Goal: Find specific page/section: Find specific page/section

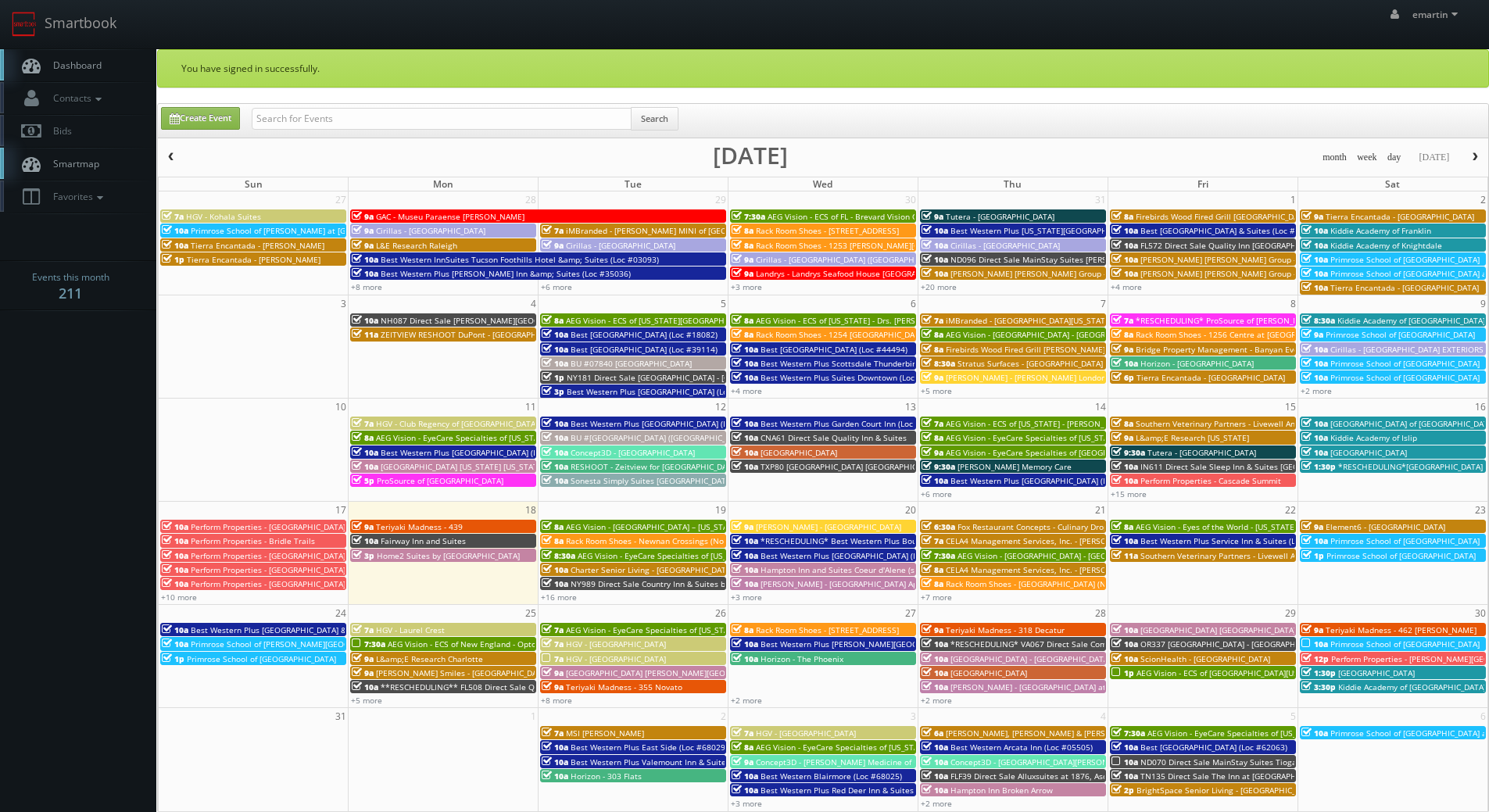
click at [101, 62] on span "Dashboard" at bounding box center [74, 65] width 56 height 14
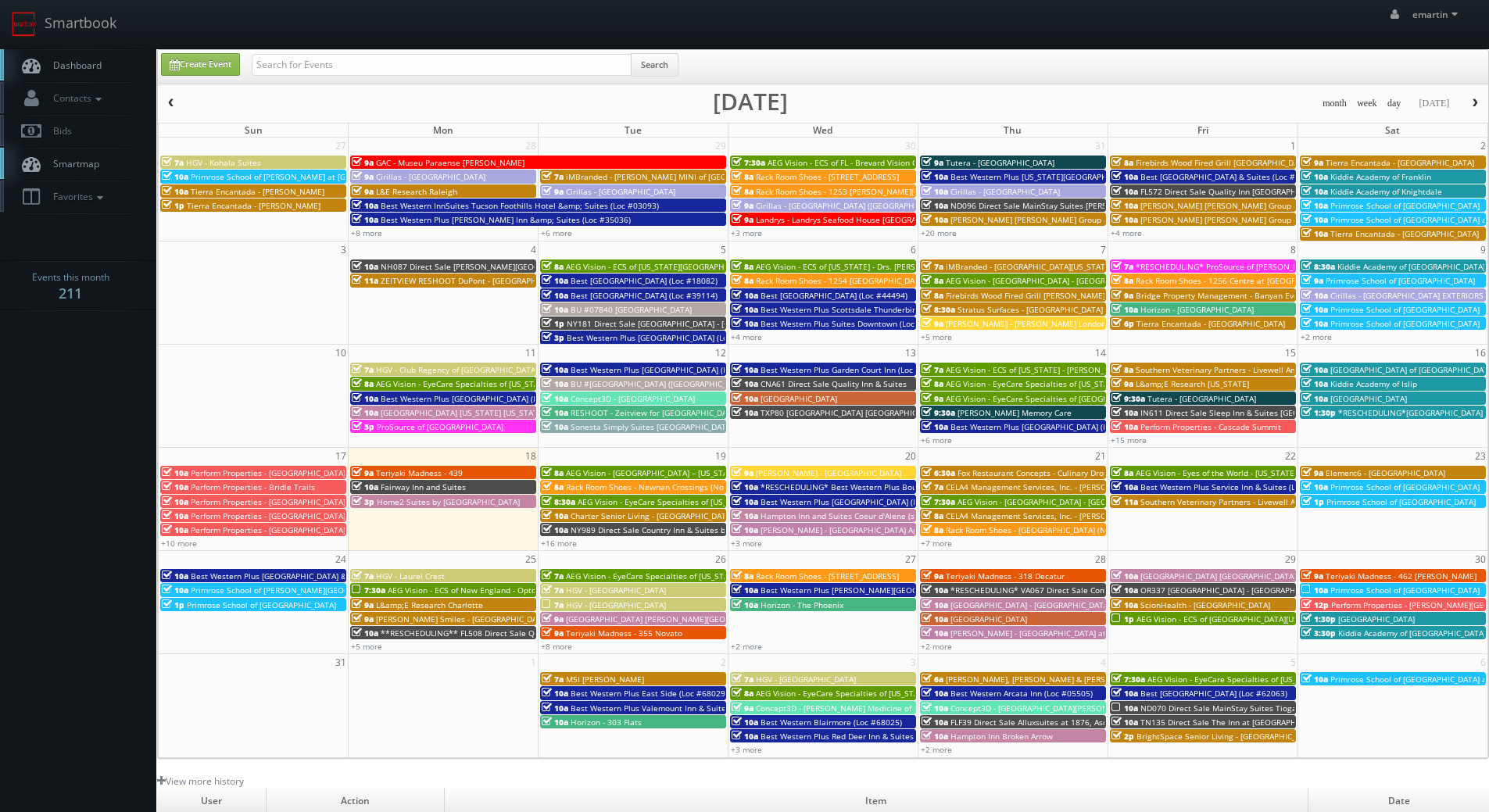
click at [57, 59] on span "Dashboard" at bounding box center [74, 65] width 56 height 14
click at [381, 22] on div "emartin emartin Profile Logout" at bounding box center [744, 24] width 1489 height 49
drag, startPoint x: 103, startPoint y: 58, endPoint x: 120, endPoint y: 42, distance: 23.3
click at [103, 58] on link "Dashboard" at bounding box center [78, 65] width 156 height 32
click at [78, 55] on link "Dashboard" at bounding box center [78, 65] width 156 height 32
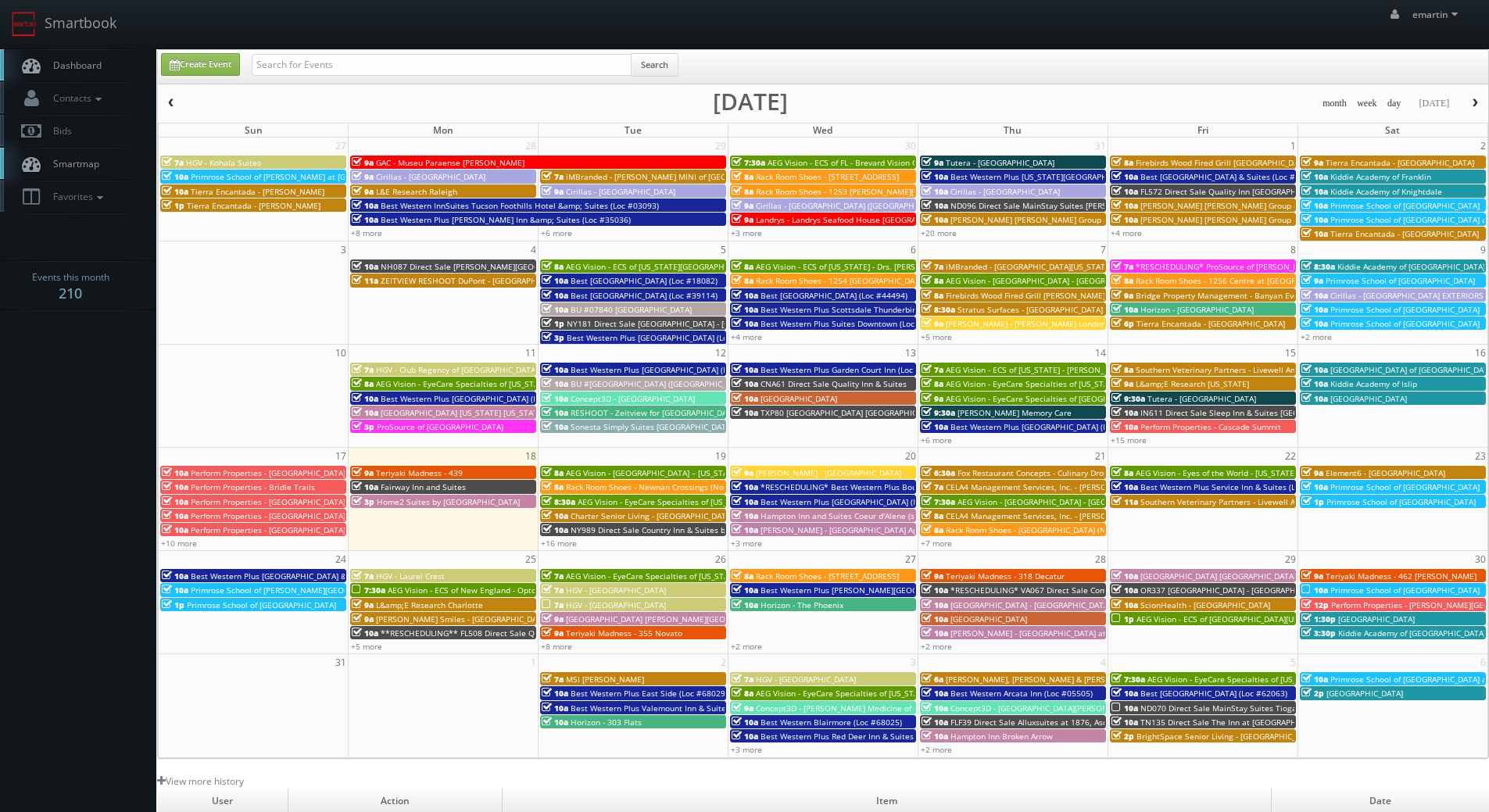
click at [90, 56] on link "Dashboard" at bounding box center [78, 65] width 156 height 32
click at [752, 543] on link "+3 more" at bounding box center [746, 543] width 31 height 11
click at [964, 470] on span "Fox Restaurant Concepts - Culinary Dropout" at bounding box center [1039, 472] width 163 height 11
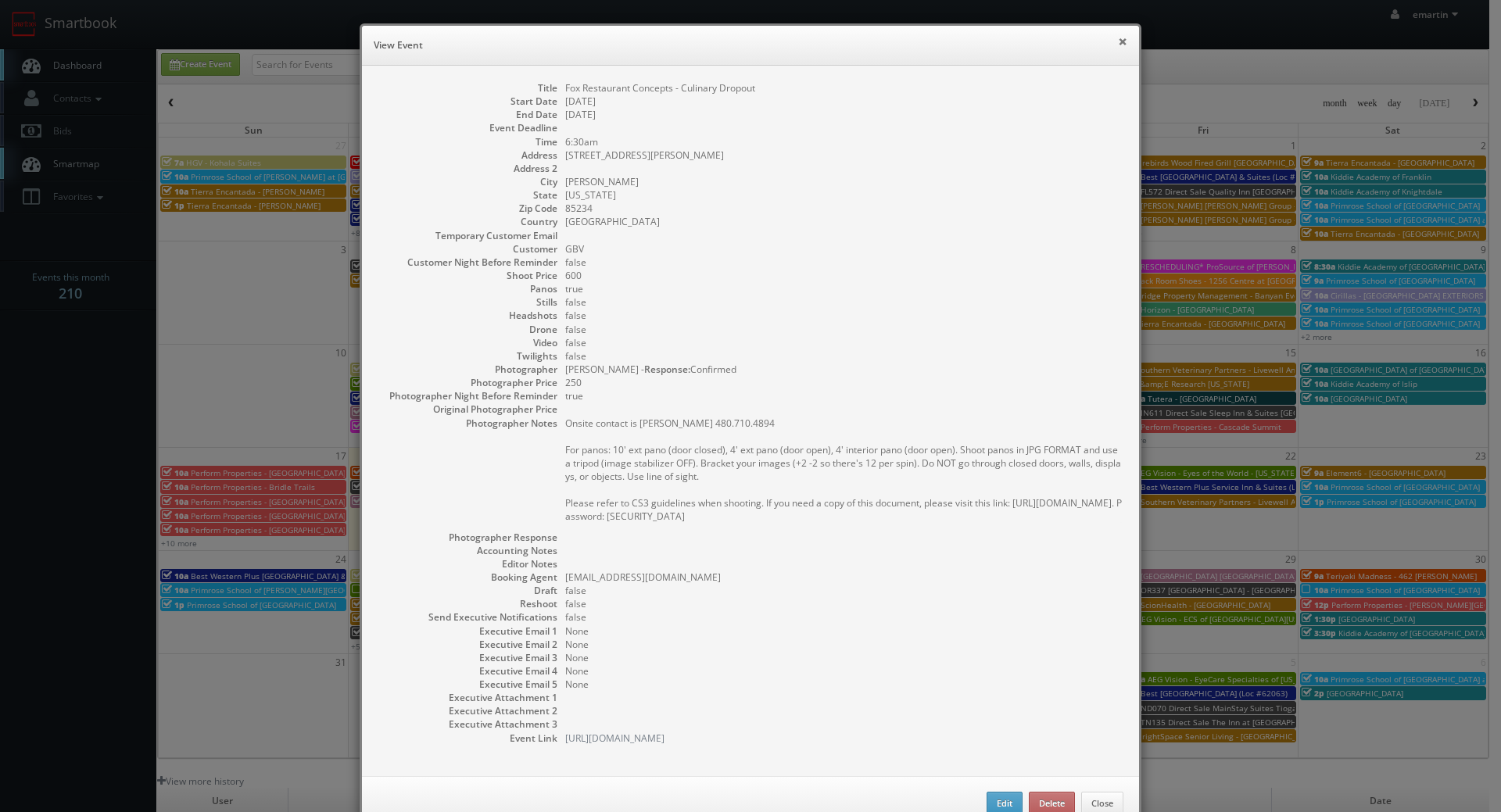
click at [1118, 42] on button "×" at bounding box center [1123, 41] width 10 height 11
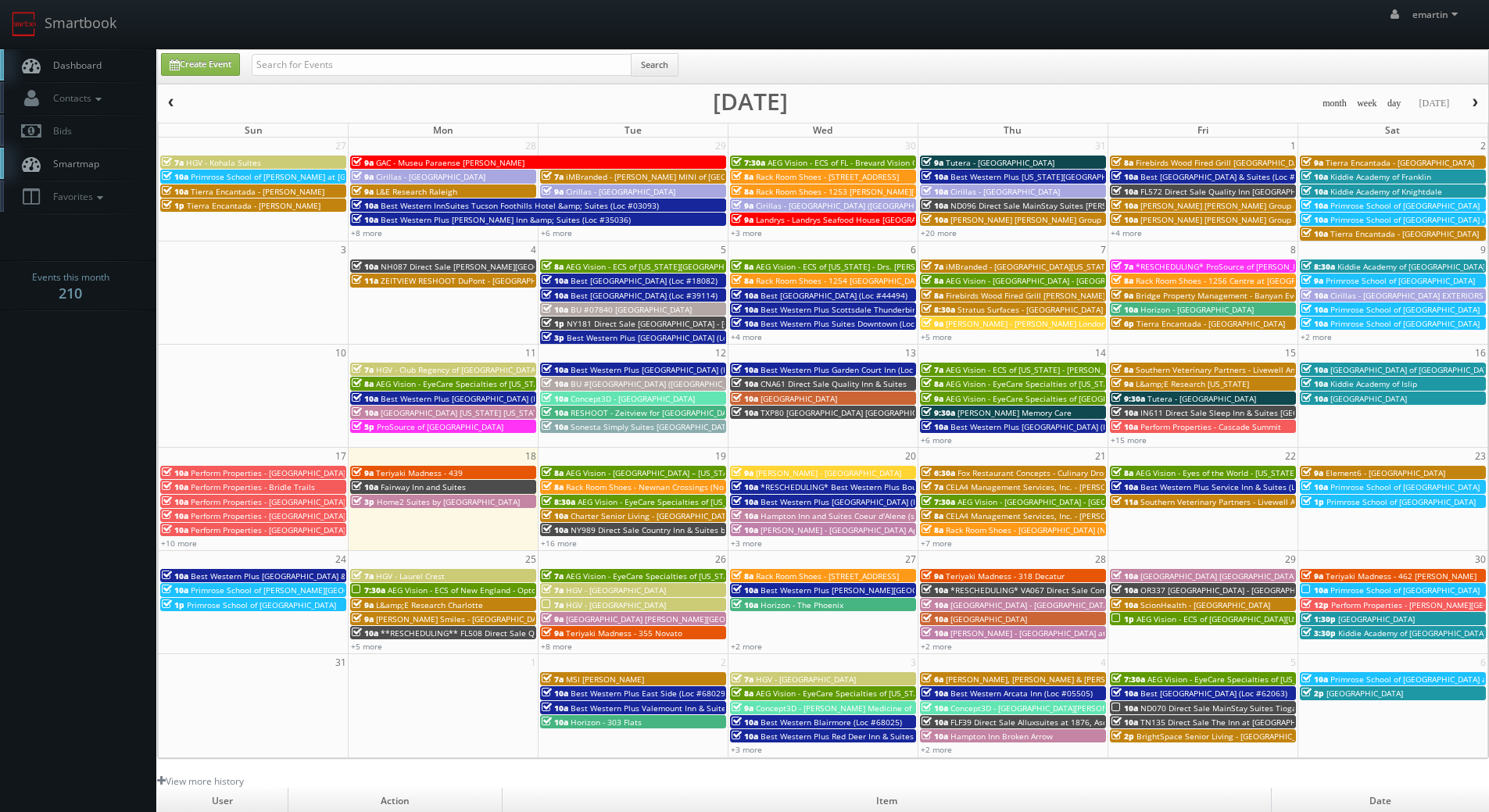
click at [100, 60] on span "Dashboard" at bounding box center [74, 65] width 56 height 14
click at [94, 52] on link "Dashboard" at bounding box center [78, 65] width 156 height 32
click at [951, 438] on link "+6 more" at bounding box center [936, 439] width 31 height 11
click at [1125, 439] on link "+15 more" at bounding box center [1128, 439] width 36 height 11
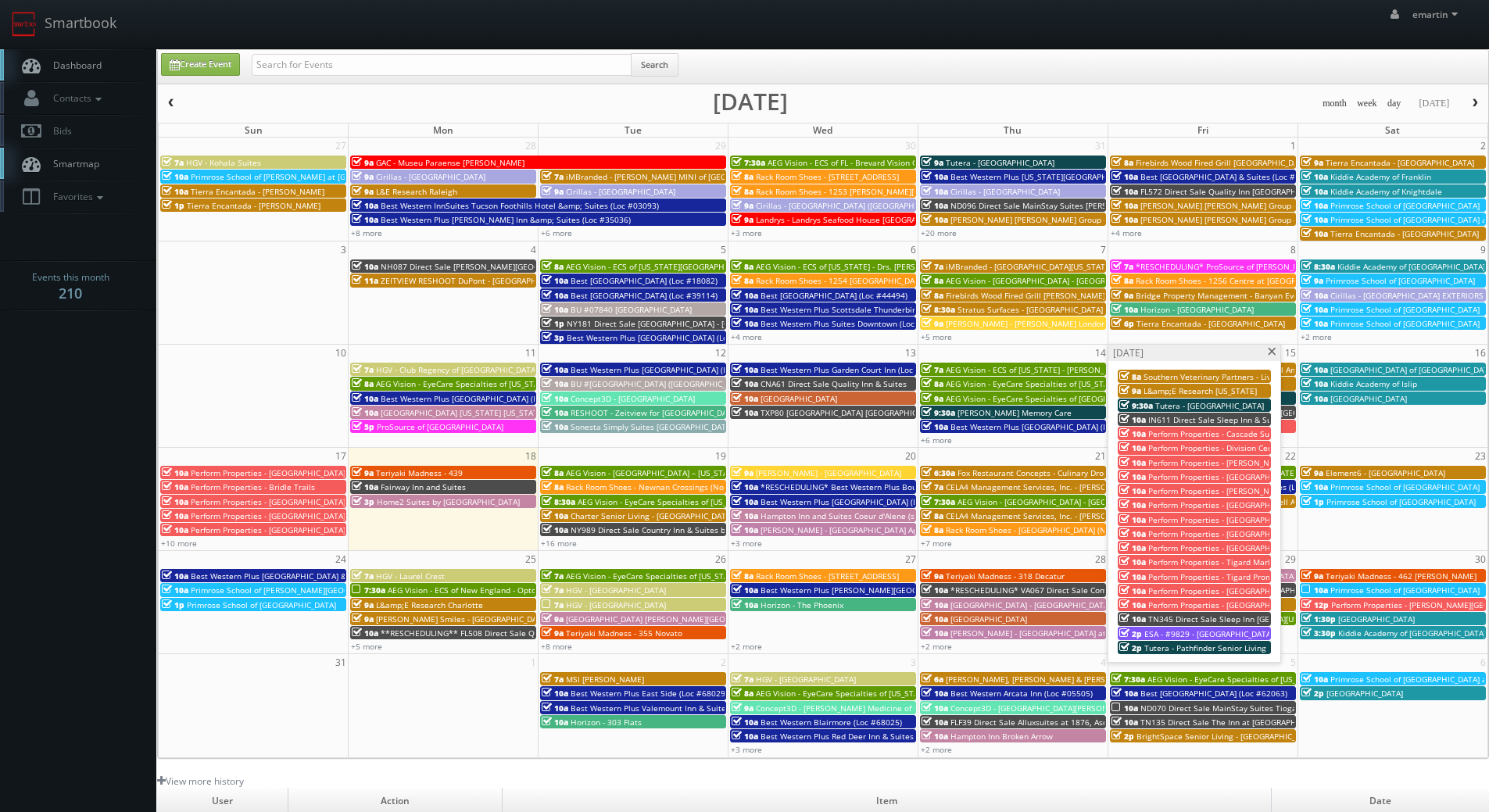
click at [1275, 353] on span at bounding box center [1271, 352] width 10 height 9
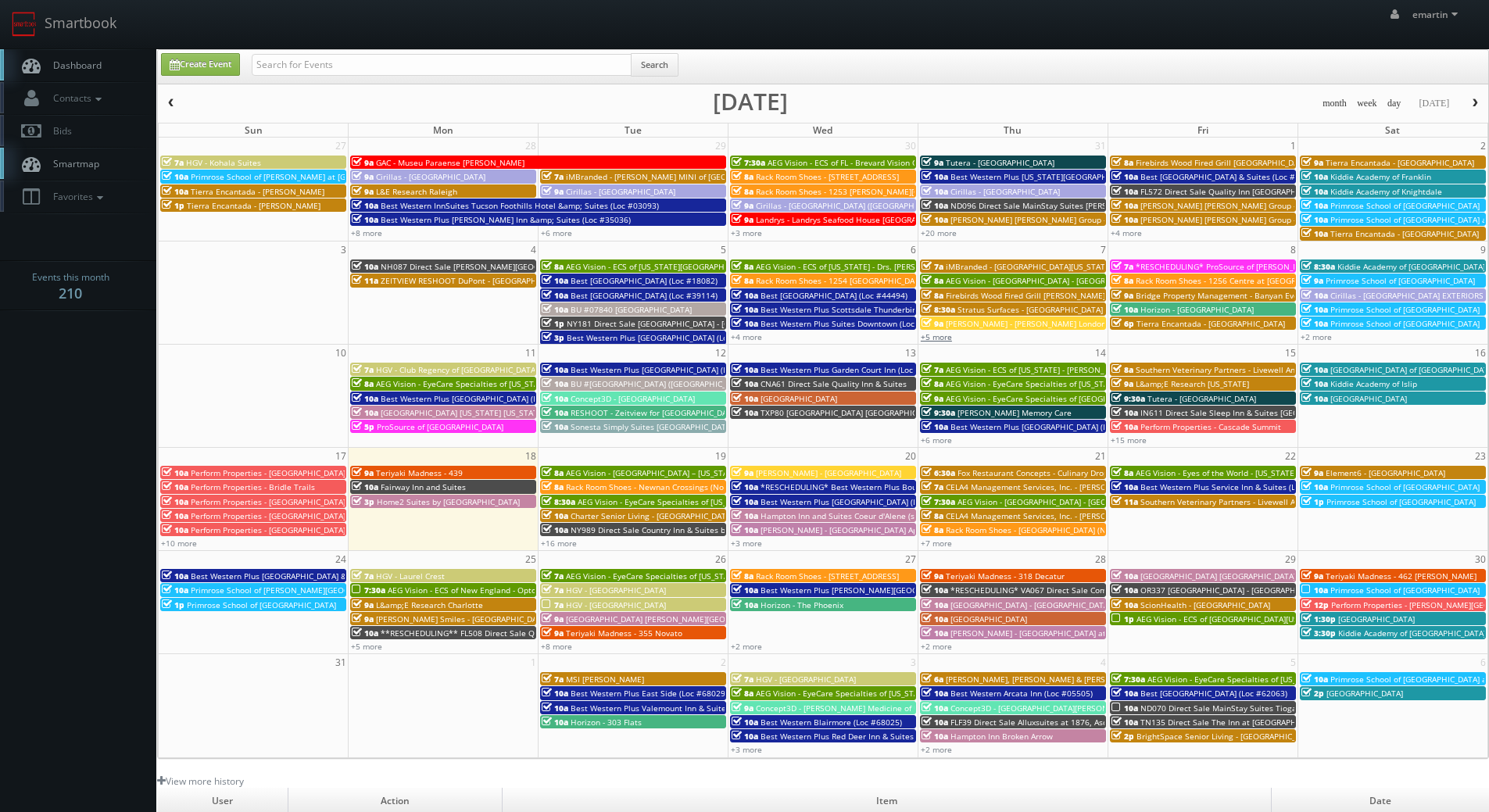
click at [948, 340] on link "+5 more" at bounding box center [936, 336] width 31 height 11
click at [743, 338] on link "+4 more" at bounding box center [746, 336] width 31 height 11
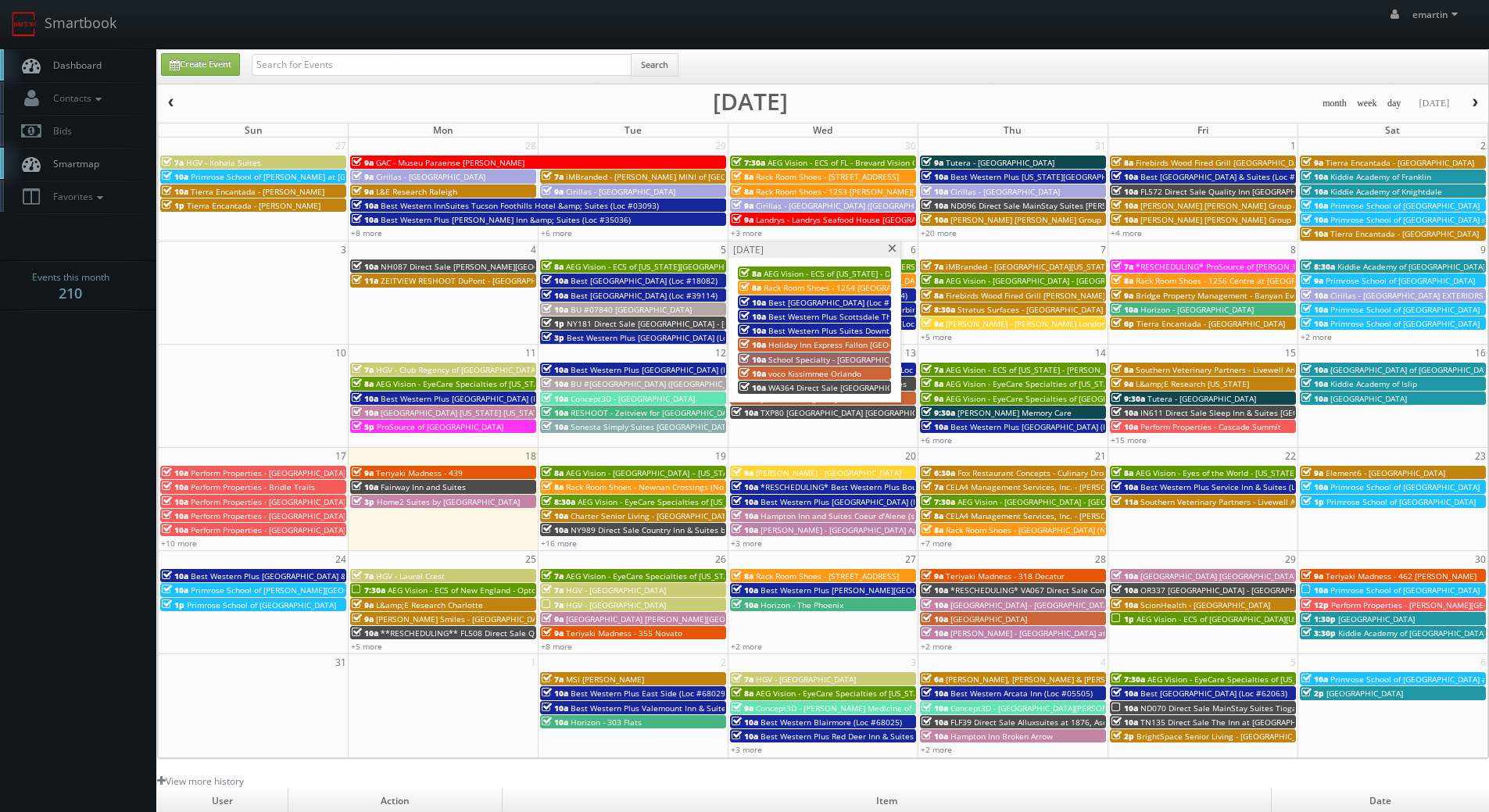
click at [797, 375] on span "voco Kissimmee Orlando" at bounding box center [815, 373] width 93 height 11
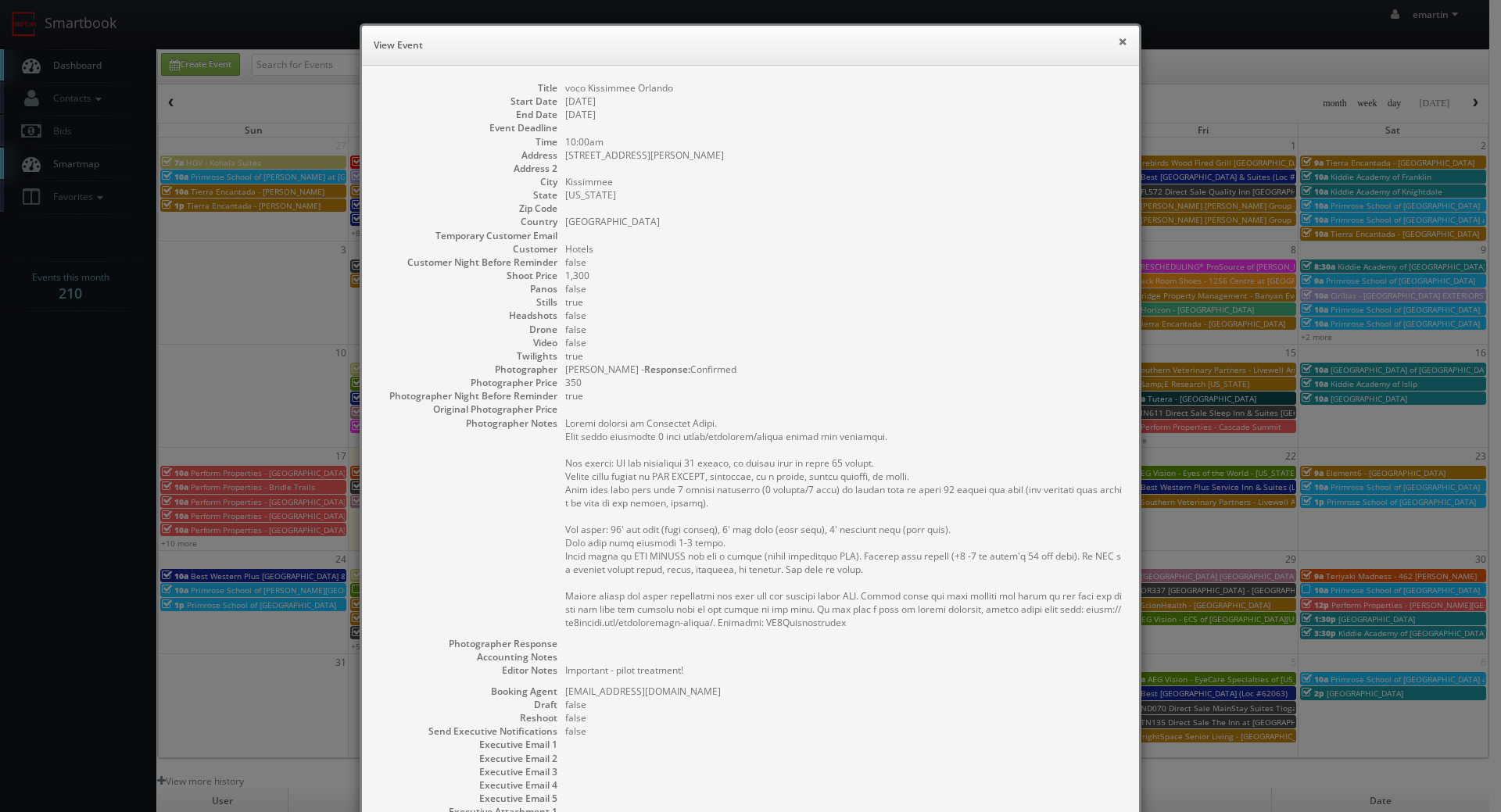
click at [1119, 42] on button "×" at bounding box center [1123, 41] width 10 height 11
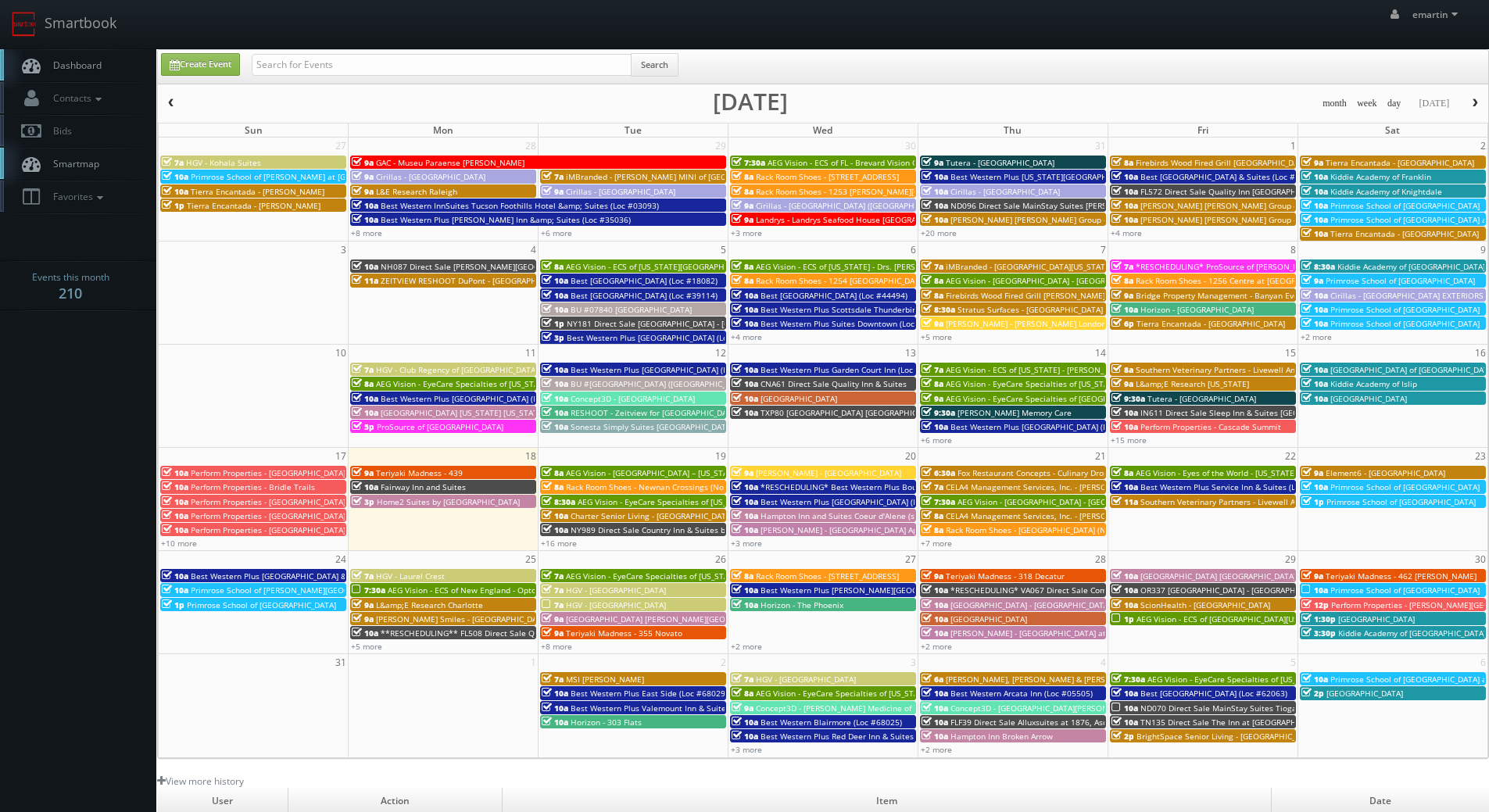
click at [94, 62] on span "Dashboard" at bounding box center [74, 65] width 56 height 14
click at [71, 70] on span "Dashboard" at bounding box center [74, 65] width 56 height 14
click at [98, 420] on body "Smartbook Toggle Side Navigation Toggle Top Navigation emartin emartin Profile …" at bounding box center [744, 540] width 1489 height 1081
click at [95, 420] on body "Smartbook Toggle Side Navigation Toggle Top Navigation emartin emartin Profile …" at bounding box center [744, 540] width 1489 height 1081
click at [56, 69] on span "Dashboard" at bounding box center [74, 65] width 56 height 14
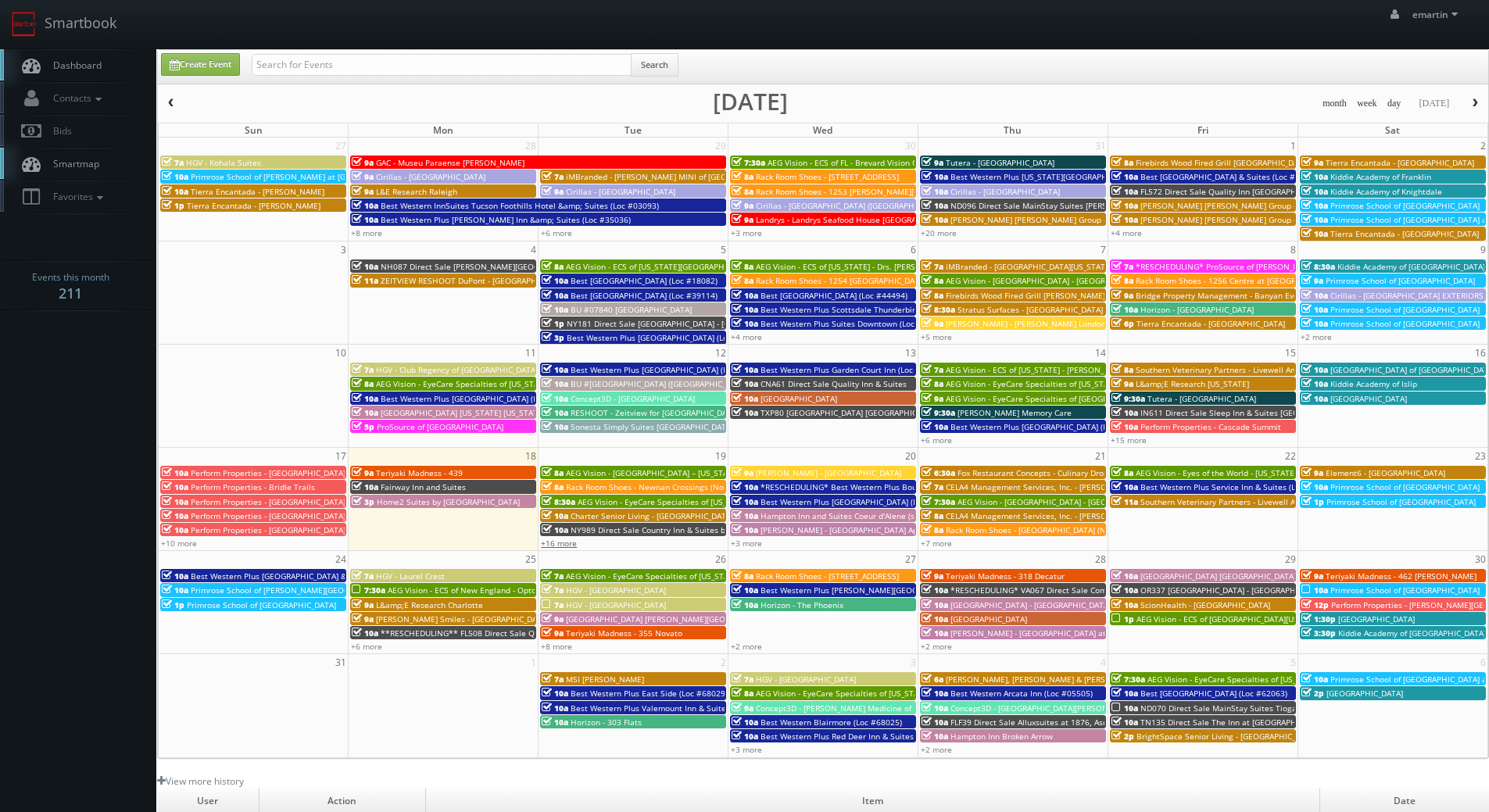
click at [558, 539] on link "+16 more" at bounding box center [558, 543] width 36 height 11
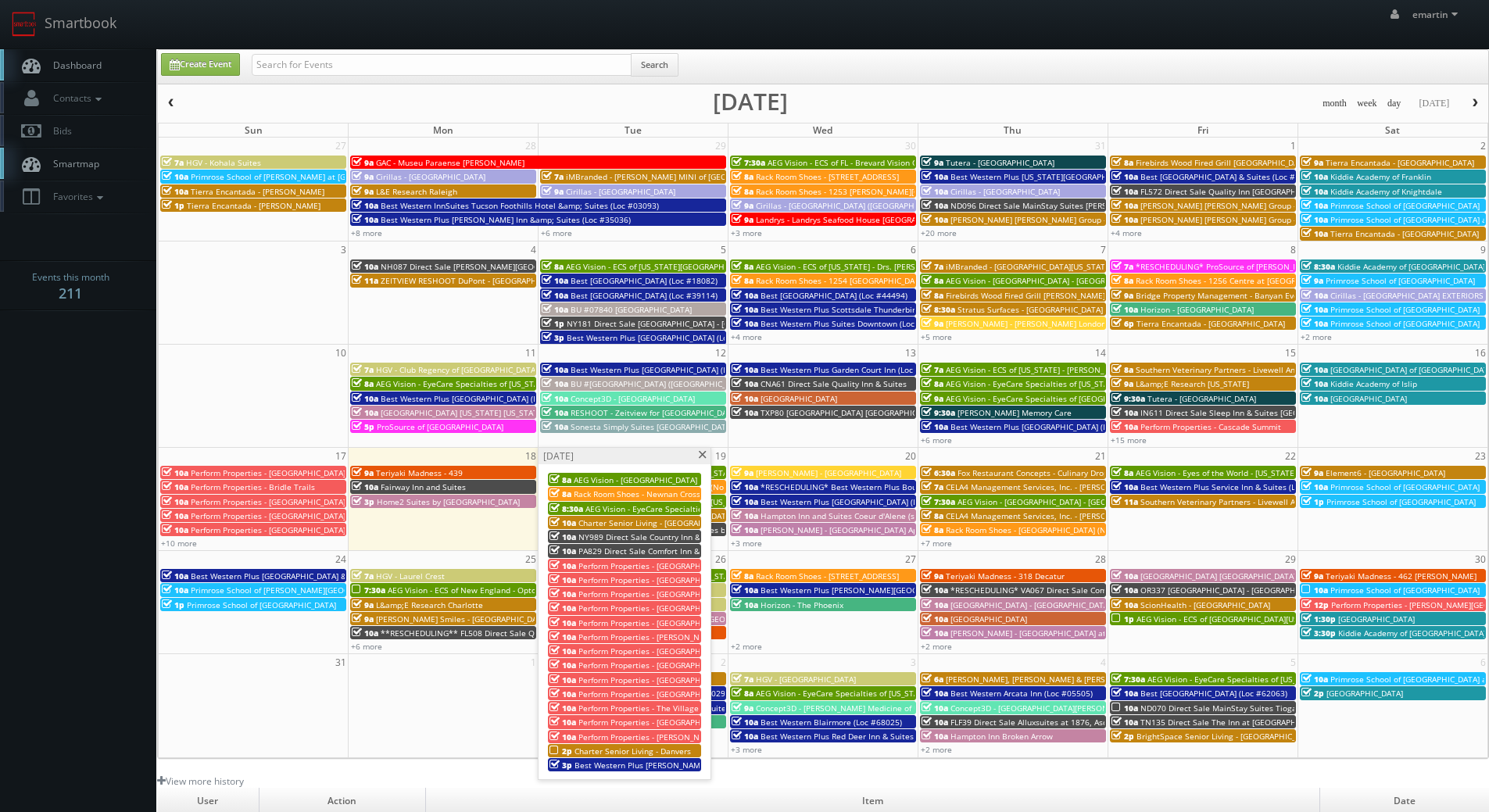
click at [616, 747] on span "Charter Senior Living - Danvers" at bounding box center [632, 751] width 117 height 11
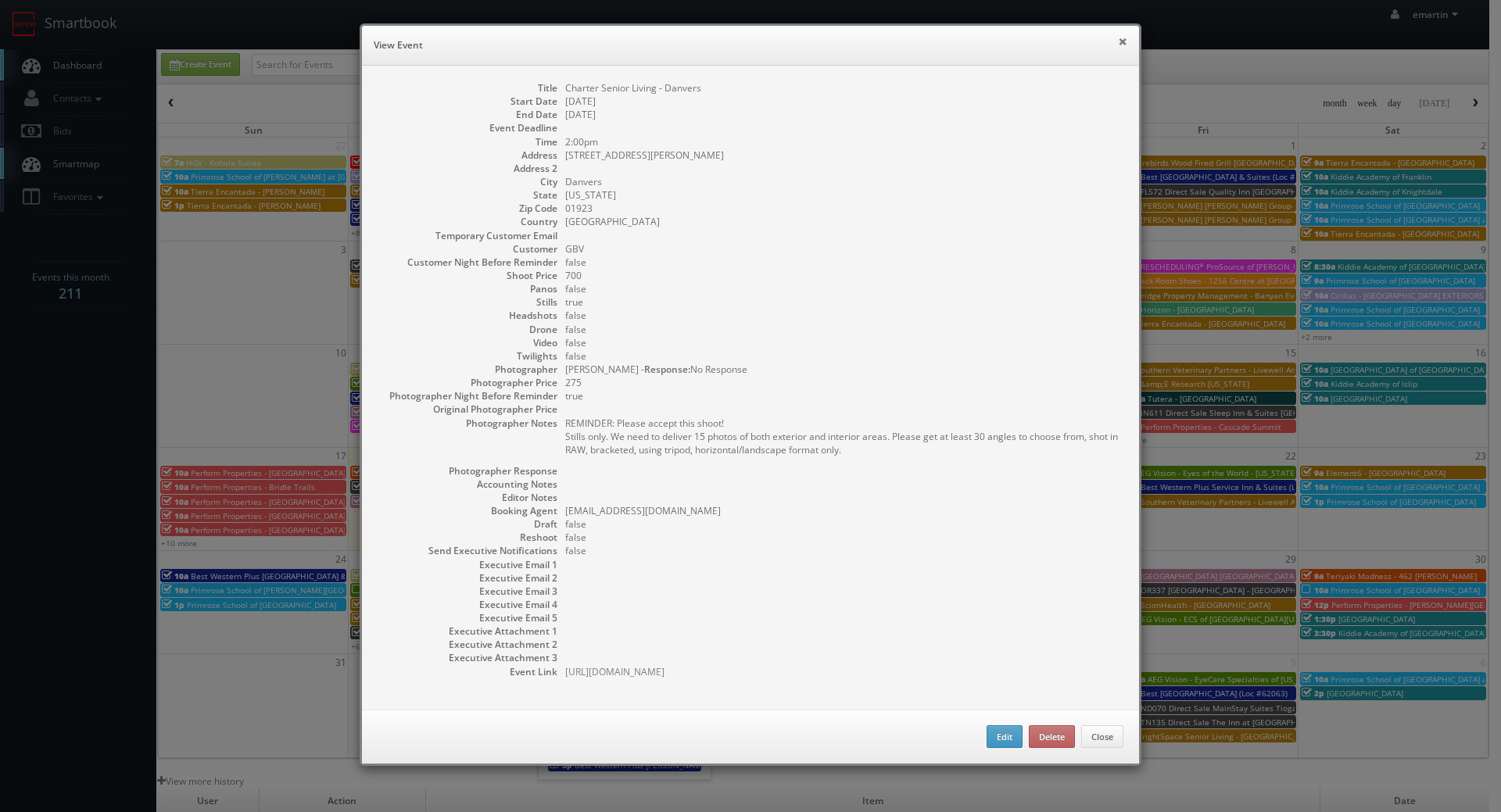
click at [1118, 39] on button "×" at bounding box center [1123, 41] width 10 height 11
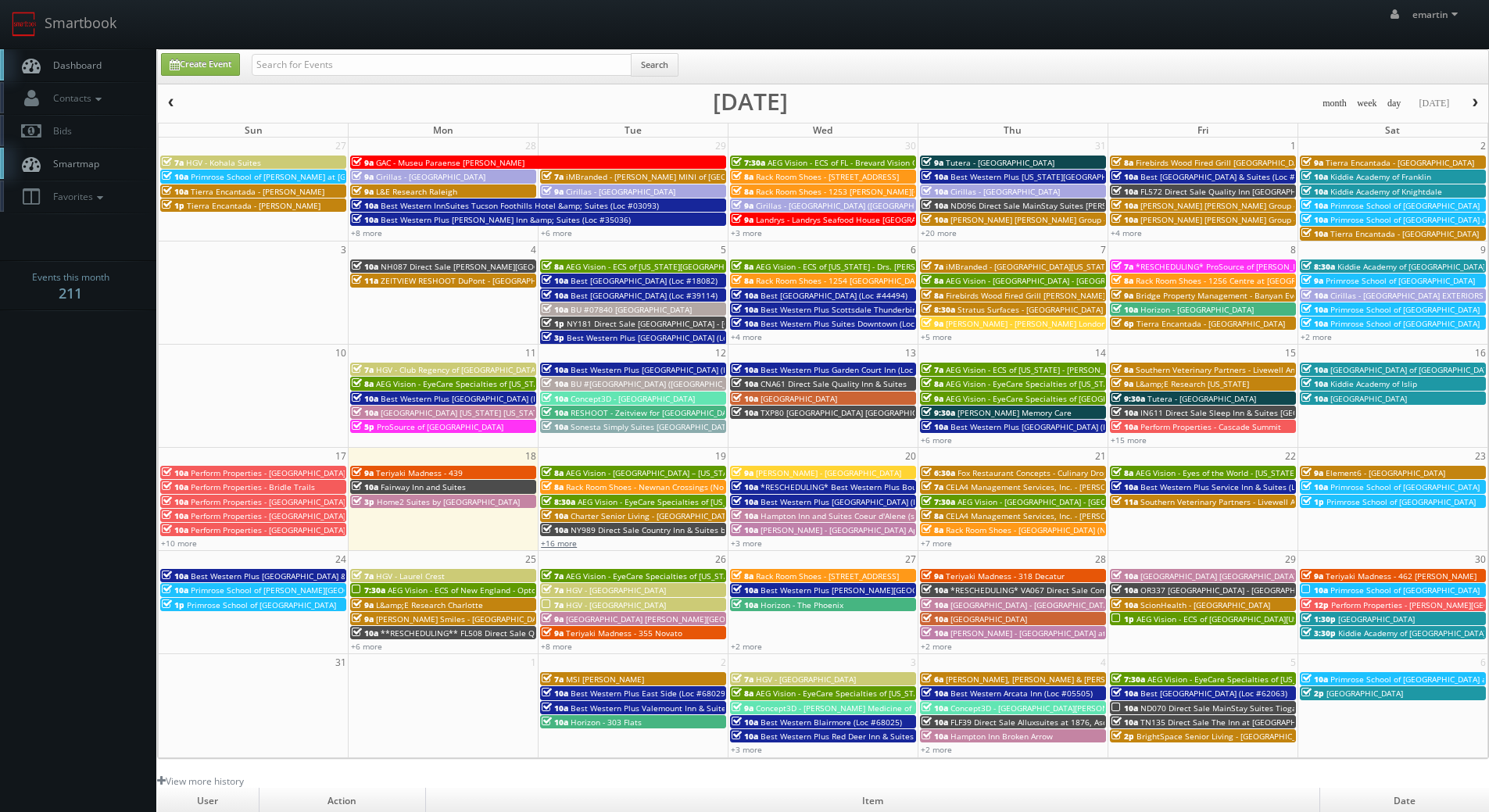
click at [555, 538] on link "+16 more" at bounding box center [558, 543] width 36 height 11
click at [350, 66] on input "text" at bounding box center [441, 65] width 380 height 22
type input "v"
type input "[PERSON_NAME]"
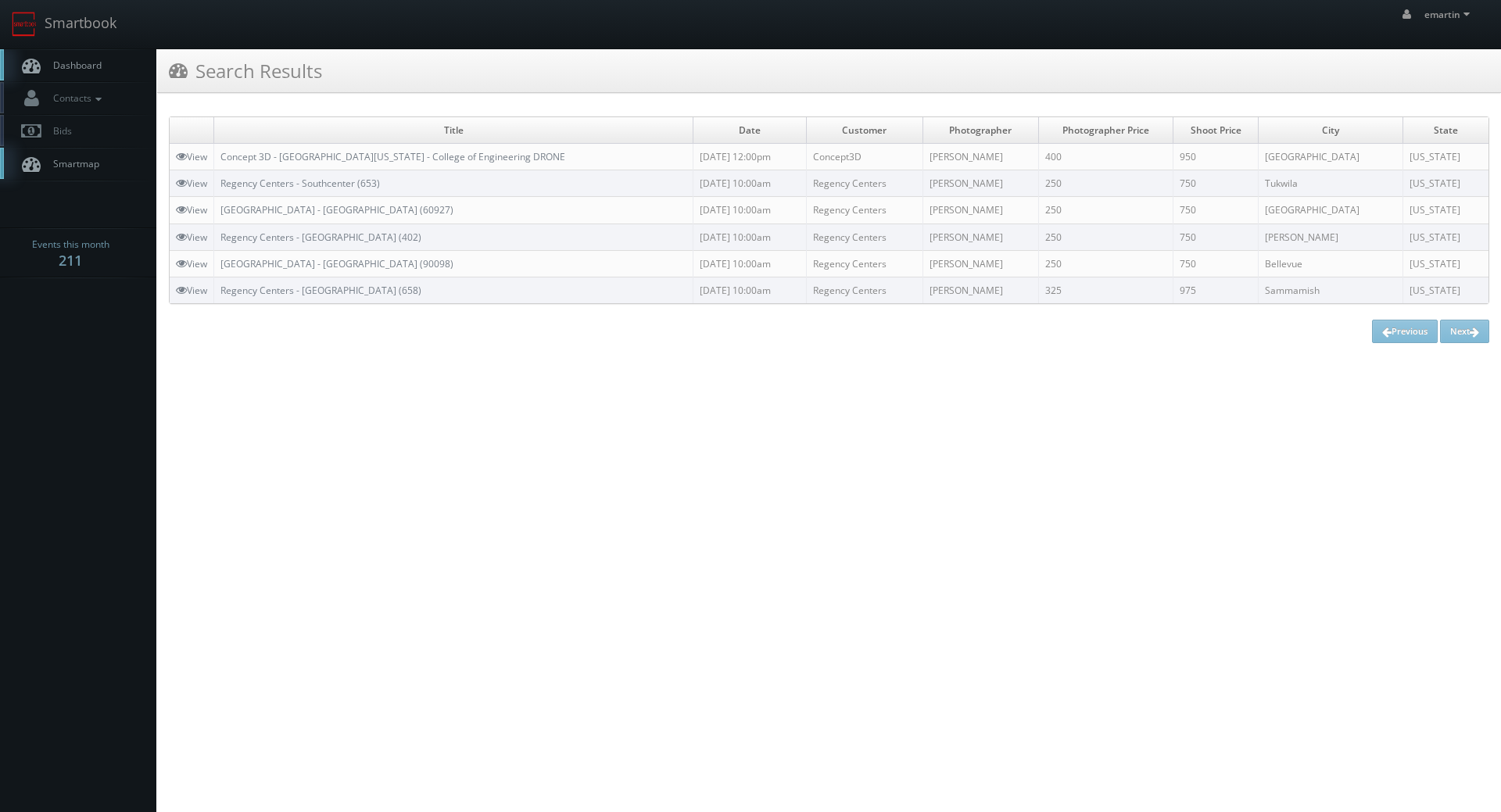
drag, startPoint x: 98, startPoint y: 66, endPoint x: 30, endPoint y: 76, distance: 68.7
click at [98, 66] on span "Dashboard" at bounding box center [74, 65] width 56 height 14
